Goal: Ask a question

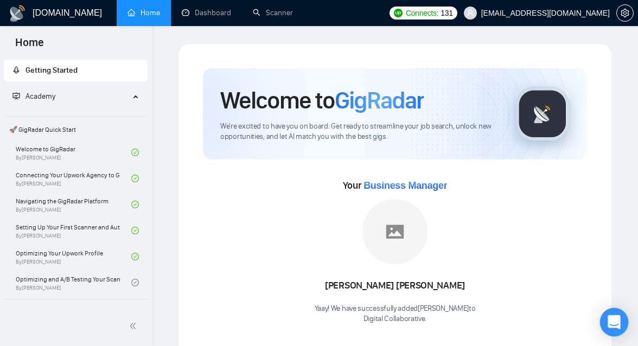
click at [608, 315] on div "Open Intercom Messenger" at bounding box center [614, 322] width 29 height 29
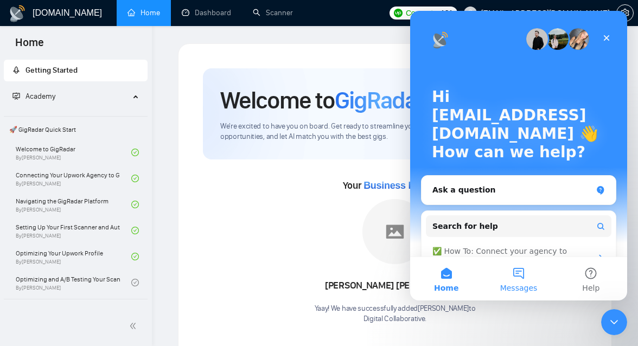
click at [522, 278] on button "Messages" at bounding box center [518, 278] width 72 height 43
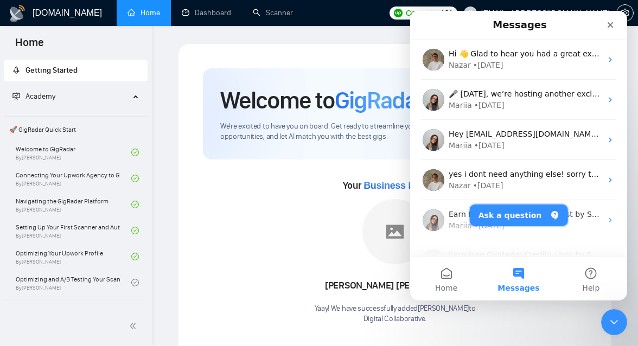
click at [523, 219] on button "Ask a question" at bounding box center [519, 215] width 98 height 22
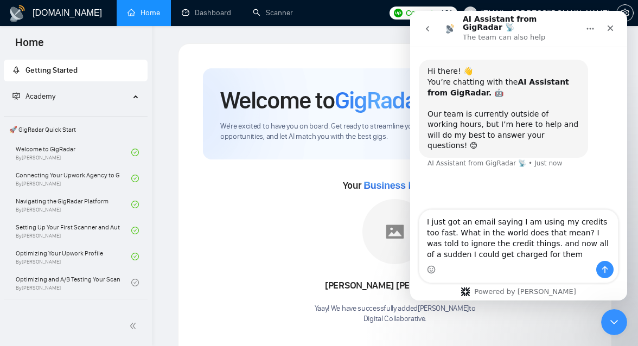
type textarea "I just got an email saying I am using my credits too fast. What in the world do…"
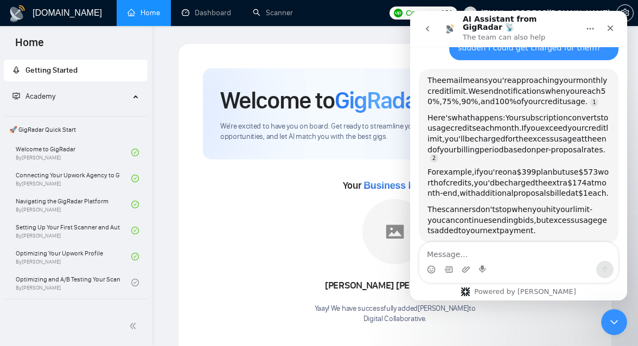
scroll to position [177, 0]
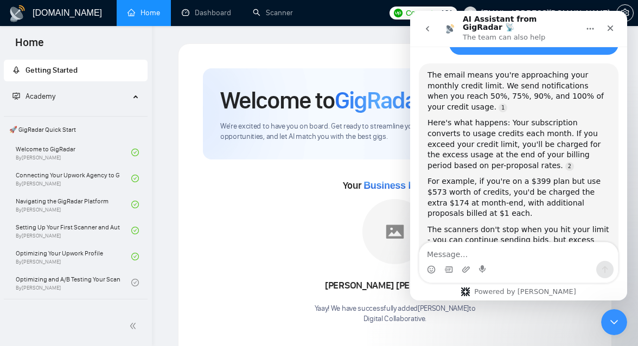
click at [489, 257] on textarea "Message…" at bounding box center [518, 251] width 198 height 18
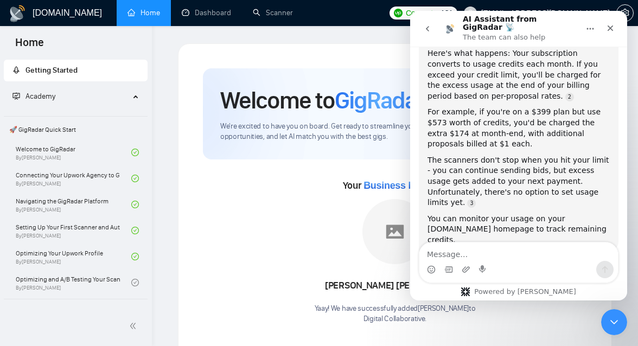
scroll to position [255, 0]
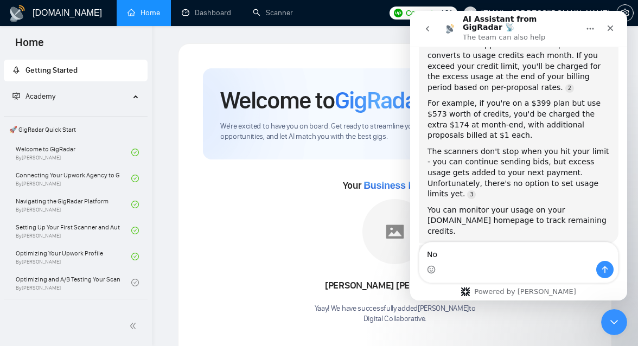
type textarea "N"
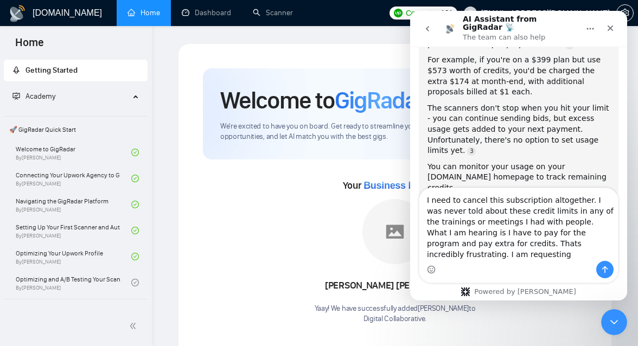
scroll to position [309, 0]
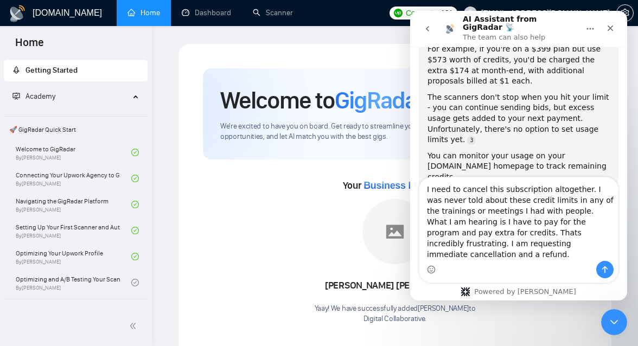
type textarea "I need to cancel this subscription altogether. I was never told about these cre…"
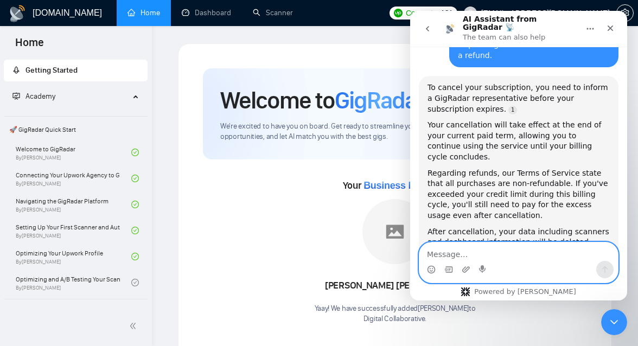
scroll to position [573, 0]
type textarea "not at all"
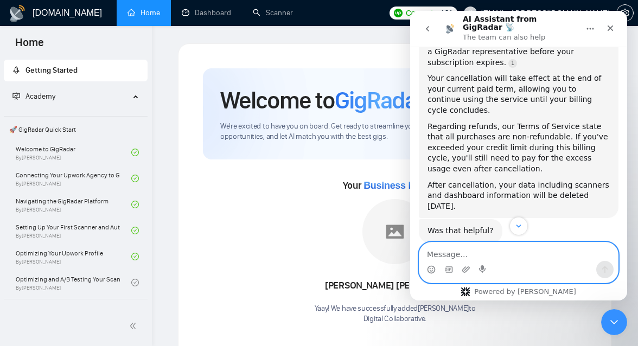
scroll to position [680, 0]
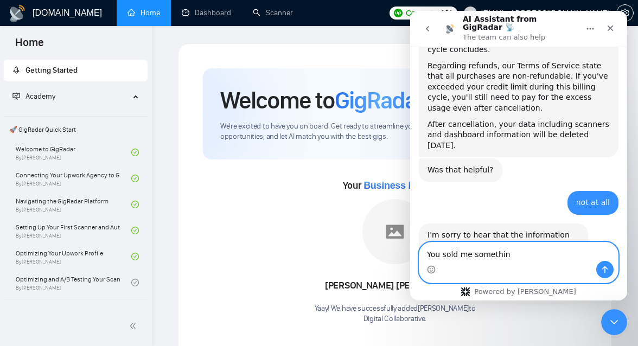
type textarea "You sold me something"
click at [461, 249] on textarea "You sold me something" at bounding box center [518, 251] width 198 height 18
type textarea "H"
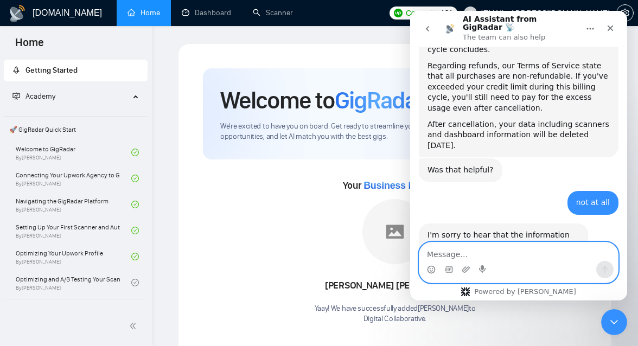
click at [475, 249] on textarea "Message…" at bounding box center [518, 251] width 198 height 18
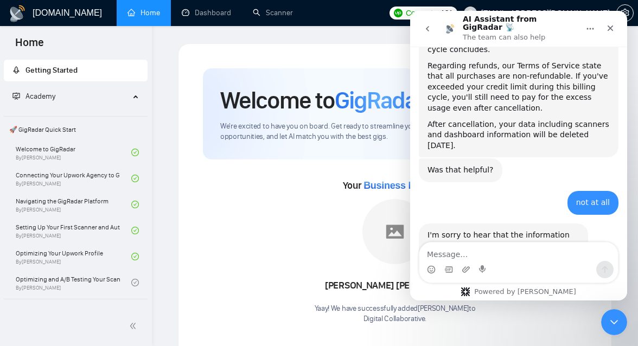
click at [315, 196] on div "Your Business Manager [PERSON_NAME]! We have successfully added [PERSON_NAME] t…" at bounding box center [395, 251] width 384 height 148
click at [614, 26] on div "Close" at bounding box center [610, 28] width 20 height 20
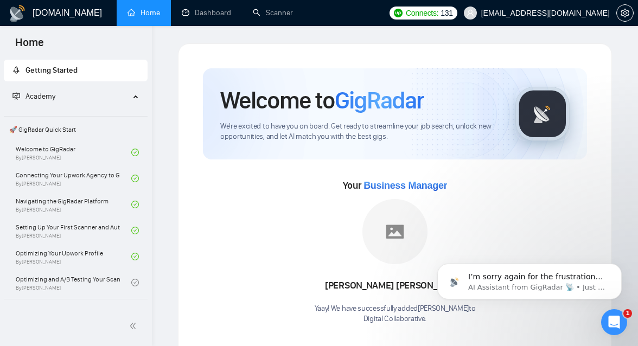
scroll to position [758, 0]
click at [625, 321] on html at bounding box center [612, 320] width 26 height 26
click at [608, 331] on div "Open Intercom Messenger" at bounding box center [612, 321] width 36 height 36
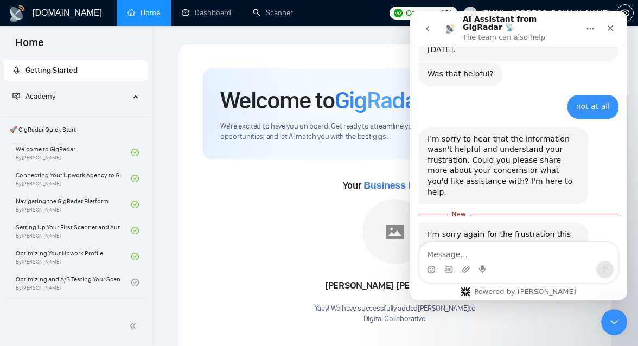
scroll to position [775, 0]
click at [501, 254] on textarea "Message…" at bounding box center [518, 251] width 198 height 18
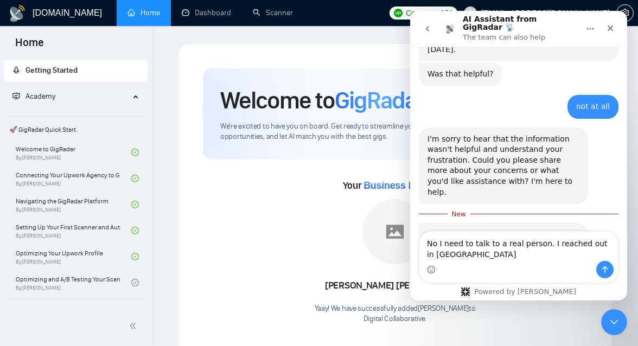
scroll to position [786, 0]
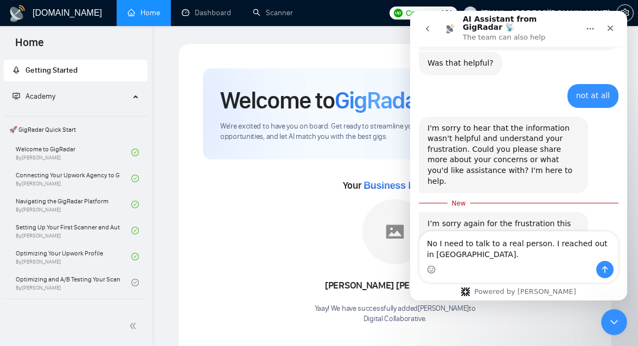
type textarea "No I need to talk to a real person. I reached out in [GEOGRAPHIC_DATA]."
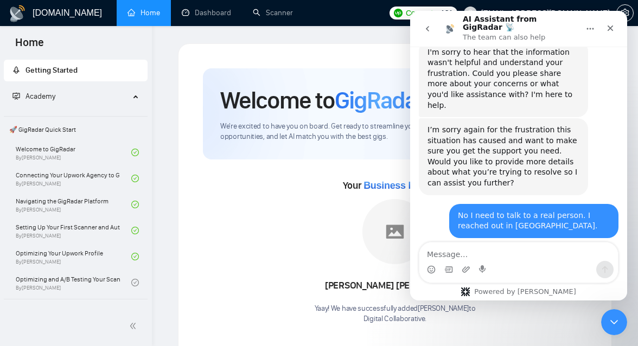
scroll to position [865, 0]
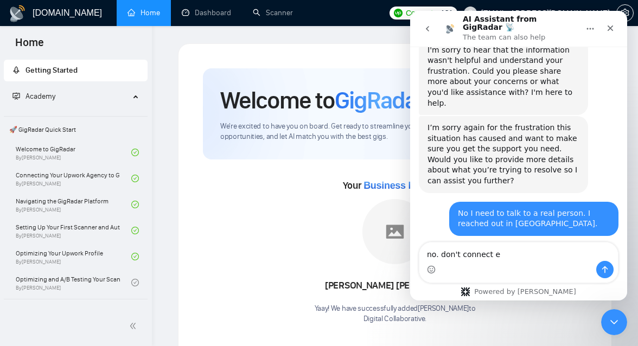
type textarea "no. don't connect em"
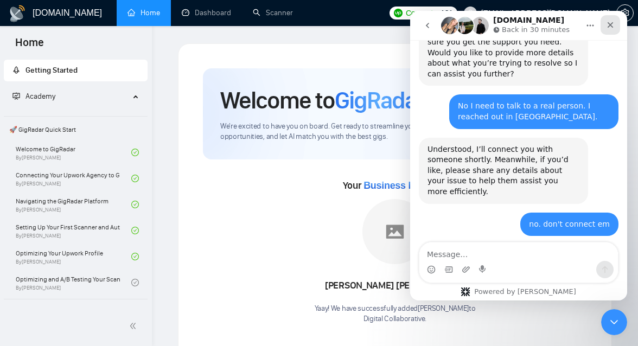
scroll to position [971, 0]
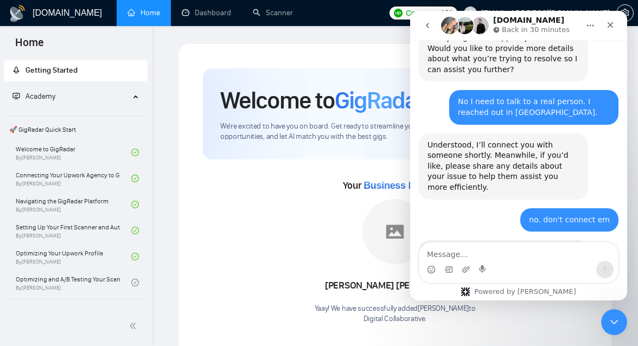
click at [491, 254] on textarea "Message…" at bounding box center [518, 251] width 198 height 18
type textarea "I"
click at [609, 25] on icon "Close" at bounding box center [610, 25] width 6 height 6
